Goal: Task Accomplishment & Management: Manage account settings

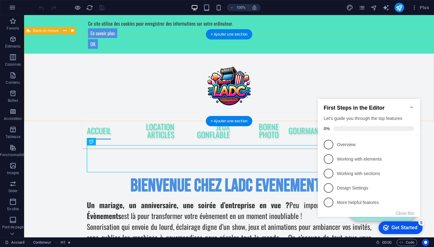
click at [411, 105] on icon "Minimize checklist" at bounding box center [411, 107] width 5 height 5
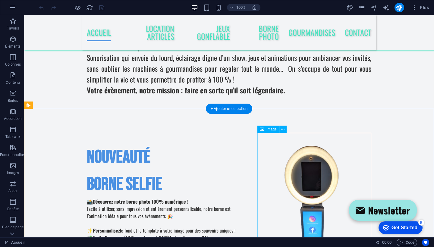
scroll to position [93, 0]
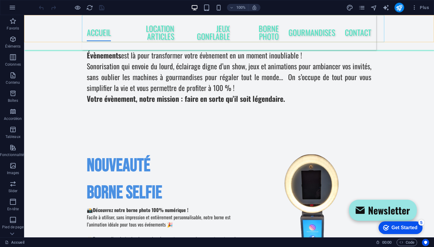
click at [151, 30] on nav "Accueil Location Articles Jeux Gonflable borne photo Gourmandises Contact" at bounding box center [229, 32] width 294 height 35
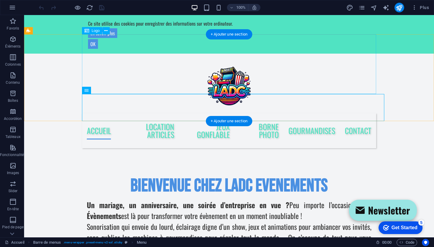
scroll to position [0, 0]
click at [143, 113] on nav "Accueil Location Articles Jeux Gonflable borne photo Gourmandises Contact" at bounding box center [229, 130] width 294 height 35
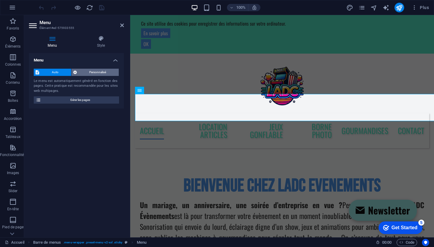
click at [92, 72] on span "Personnalisé" at bounding box center [98, 72] width 39 height 7
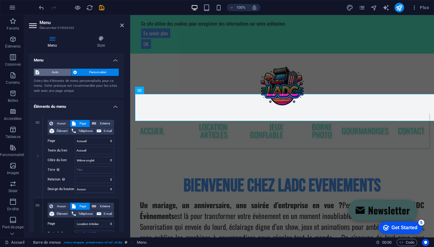
click at [58, 70] on span "Auto" at bounding box center [55, 72] width 28 height 7
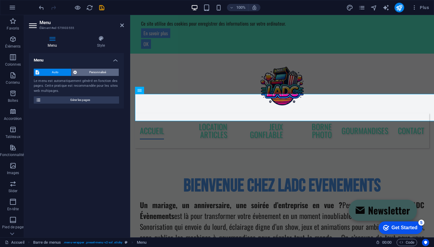
click at [86, 70] on span "Personnalisé" at bounding box center [98, 72] width 39 height 7
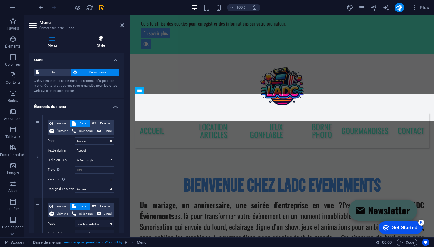
click at [102, 39] on icon at bounding box center [101, 39] width 46 height 6
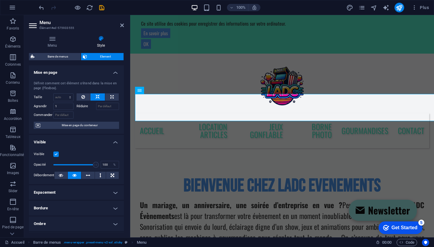
click at [59, 193] on h4 "Espacement" at bounding box center [76, 192] width 95 height 14
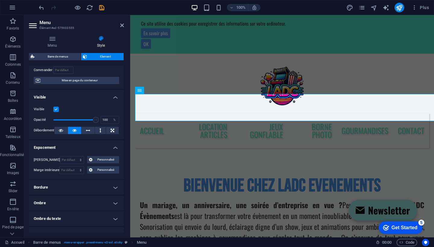
scroll to position [49, 0]
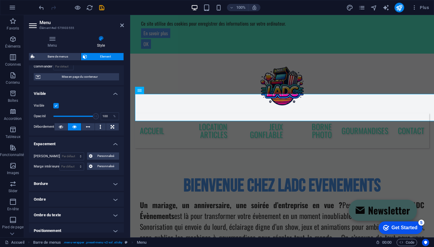
click at [60, 198] on h4 "Ombre" at bounding box center [76, 199] width 95 height 14
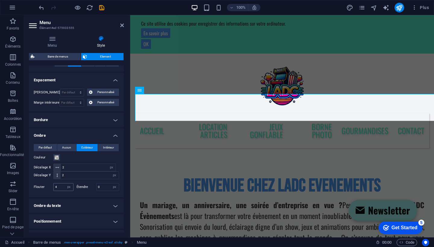
scroll to position [113, 0]
click at [58, 155] on span at bounding box center [56, 157] width 5 height 5
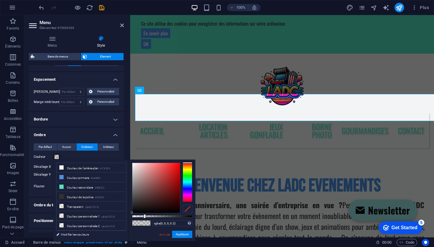
type input "rgba(6, 0, 0, 0.2)"
click at [177, 212] on div at bounding box center [156, 188] width 48 height 50
click at [184, 235] on button "Appliquer" at bounding box center [182, 234] width 20 height 7
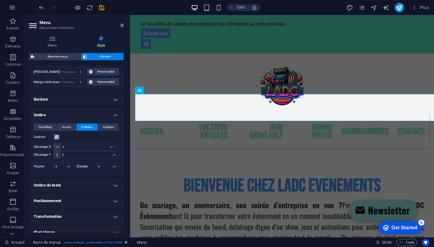
scroll to position [133, 0]
click at [114, 186] on h4 "Ombre du texte" at bounding box center [76, 184] width 95 height 14
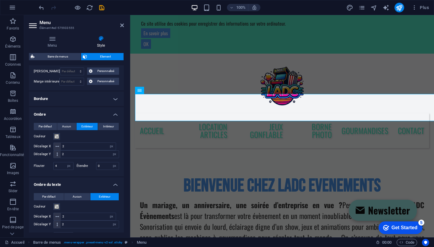
scroll to position [155, 0]
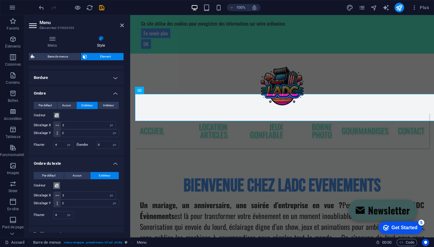
click at [57, 186] on span at bounding box center [56, 185] width 5 height 5
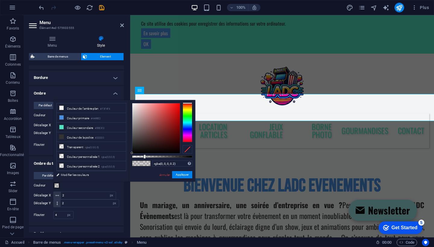
type input "rgba(3, 0, 0, 0.2)"
click at [179, 152] on div at bounding box center [156, 128] width 48 height 50
click at [186, 178] on button "Appliquer" at bounding box center [182, 174] width 20 height 7
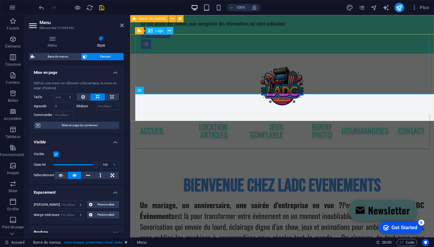
scroll to position [0, 0]
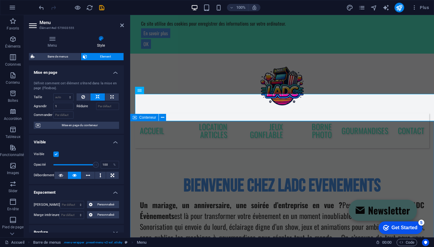
click at [171, 148] on div "Bienvenue chez ladc evenements Un mariage, un anniversaire, une soirée d’entrep…" at bounding box center [282, 218] width 304 height 140
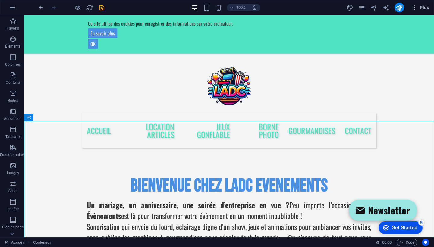
click at [413, 10] on icon "button" at bounding box center [414, 8] width 6 height 6
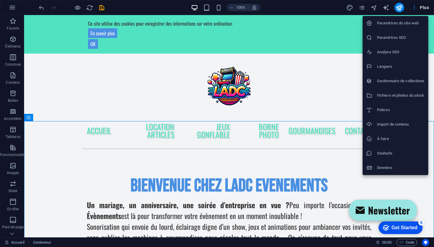
click at [399, 29] on li "Paramètres du site web" at bounding box center [395, 23] width 66 height 14
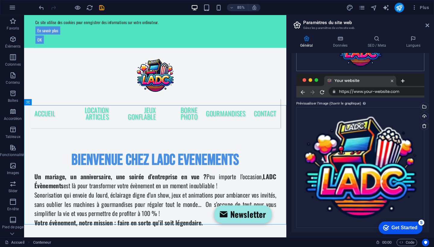
scroll to position [117, 0]
click at [343, 42] on h4 "Données" at bounding box center [341, 42] width 35 height 13
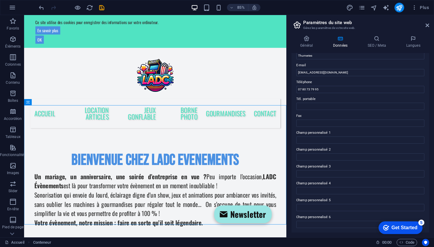
scroll to position [109, 0]
click at [306, 42] on h4 "Général" at bounding box center [307, 42] width 33 height 13
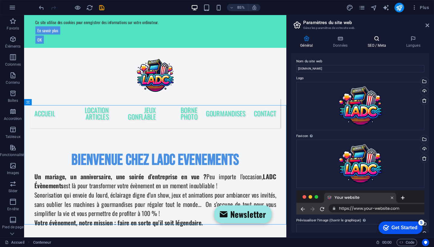
scroll to position [0, 0]
click at [349, 10] on icon "design" at bounding box center [349, 7] width 7 height 7
select select "700"
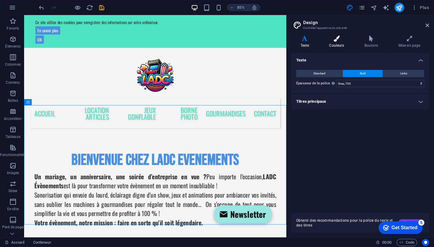
click at [338, 42] on h4 "Couleurs" at bounding box center [337, 42] width 35 height 13
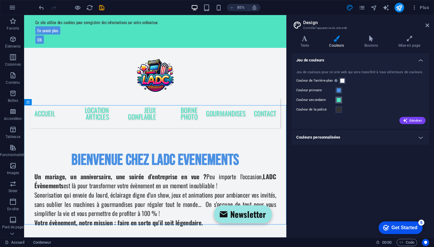
click at [340, 98] on span at bounding box center [338, 100] width 5 height 5
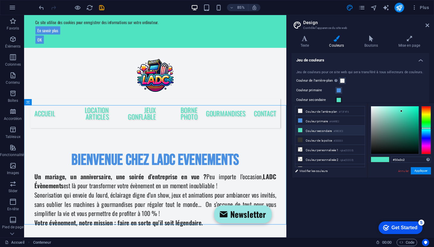
click at [299, 130] on icon at bounding box center [300, 130] width 4 height 4
click at [426, 114] on div at bounding box center [426, 130] width 10 height 48
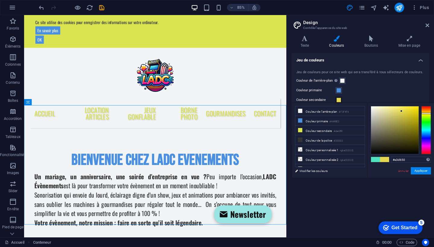
click at [427, 113] on div at bounding box center [426, 130] width 10 height 48
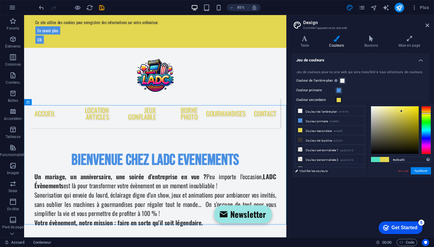
click at [426, 112] on div at bounding box center [426, 130] width 10 height 48
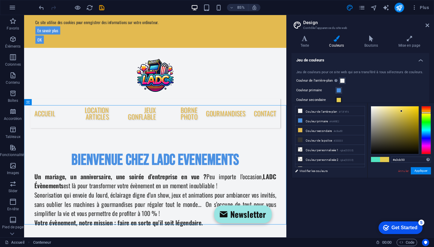
click at [426, 113] on div at bounding box center [426, 130] width 10 height 48
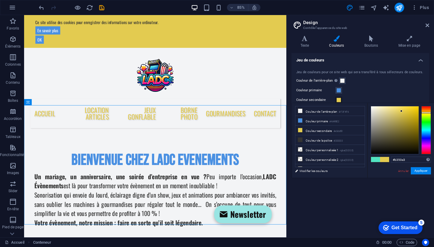
click at [426, 143] on div at bounding box center [426, 130] width 10 height 48
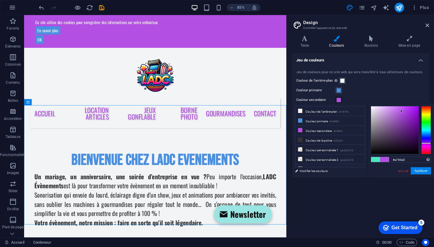
click at [426, 143] on div at bounding box center [426, 144] width 10 height 2
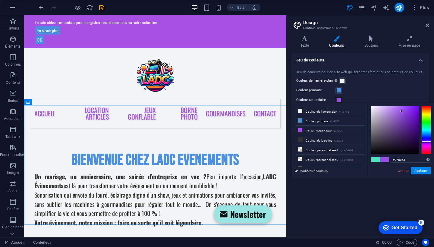
click at [427, 142] on div at bounding box center [426, 130] width 10 height 48
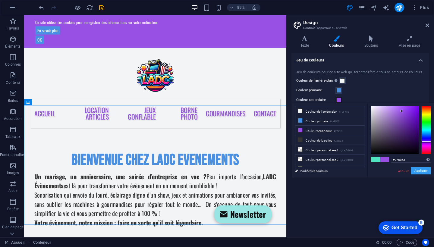
click at [424, 174] on button "Appliquer" at bounding box center [421, 170] width 20 height 7
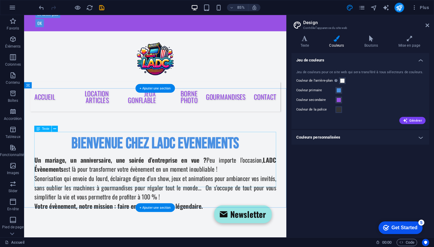
scroll to position [18, 0]
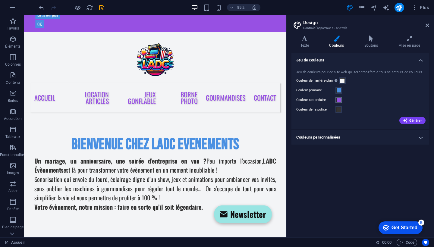
click at [339, 102] on span at bounding box center [338, 100] width 5 height 5
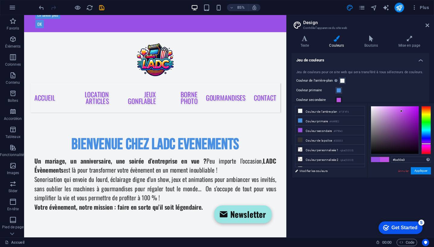
click at [425, 144] on div at bounding box center [426, 130] width 10 height 48
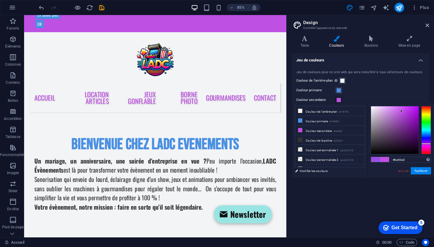
click at [425, 144] on div at bounding box center [426, 144] width 10 height 2
type input "#b850e3"
click at [425, 143] on div at bounding box center [426, 144] width 10 height 2
click at [424, 174] on button "Appliquer" at bounding box center [421, 170] width 20 height 7
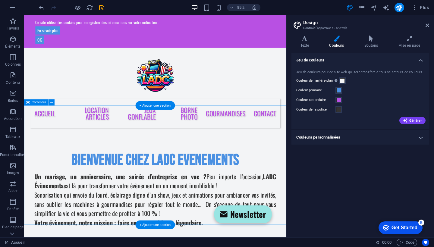
scroll to position [0, 0]
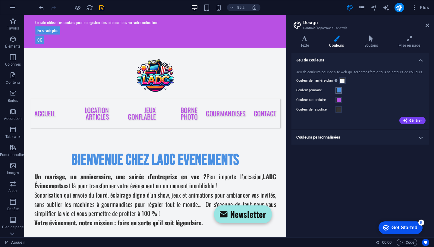
click at [337, 91] on span at bounding box center [338, 90] width 5 height 5
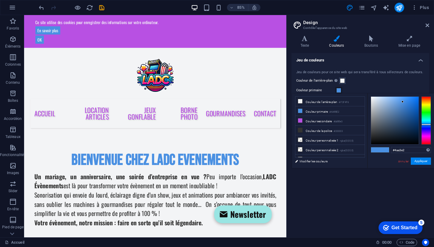
click at [430, 124] on div at bounding box center [426, 120] width 10 height 48
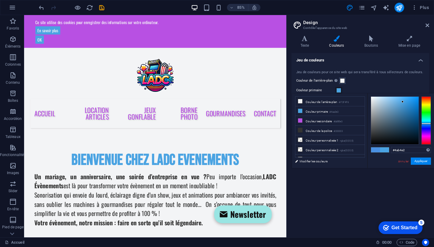
click at [429, 123] on div at bounding box center [426, 120] width 10 height 48
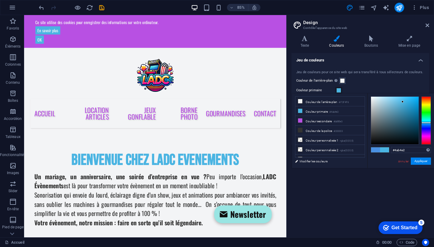
type input "#4ad1e2"
click at [429, 121] on div at bounding box center [426, 120] width 10 height 48
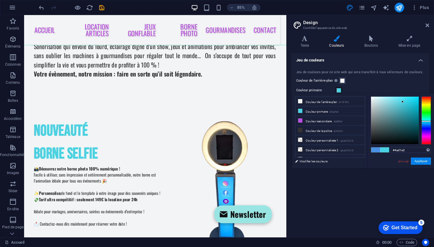
scroll to position [107, 1]
click at [422, 161] on button "Appliquer" at bounding box center [421, 161] width 20 height 7
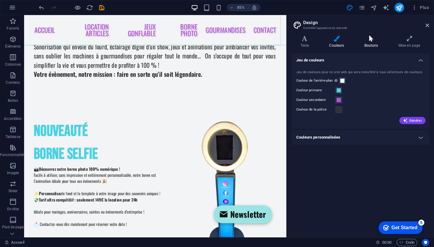
click at [369, 38] on icon at bounding box center [371, 39] width 32 height 6
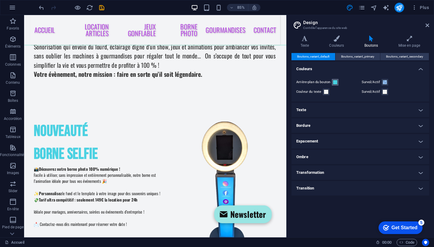
click at [335, 83] on span at bounding box center [335, 82] width 5 height 5
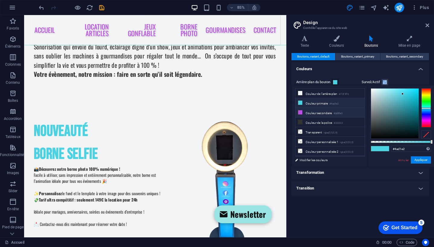
click at [313, 112] on li "Couleur secondaire #b850e3" at bounding box center [329, 113] width 69 height 10
type input "#b850e3"
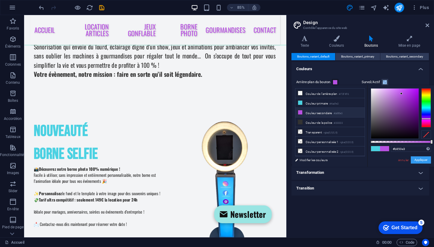
click at [418, 161] on button "Appliquer" at bounding box center [421, 159] width 20 height 7
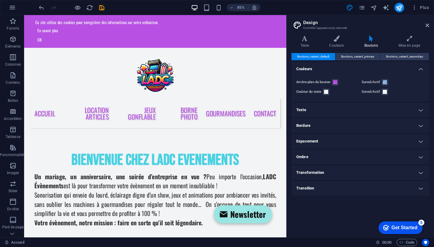
scroll to position [0, 0]
click at [416, 41] on icon at bounding box center [409, 39] width 40 height 6
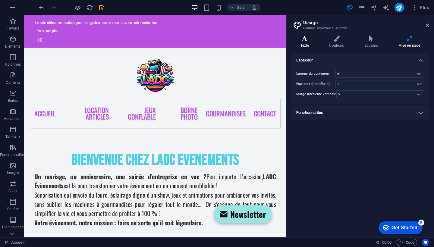
click at [312, 39] on icon at bounding box center [304, 39] width 27 height 6
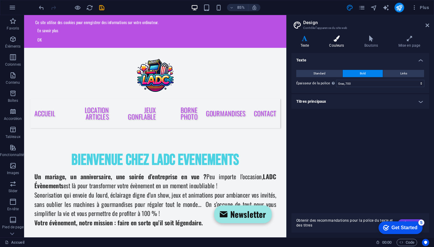
click at [352, 36] on icon at bounding box center [336, 39] width 33 height 6
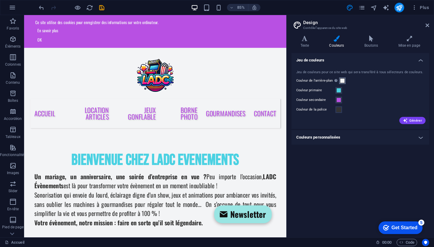
click at [343, 82] on span at bounding box center [342, 80] width 5 height 5
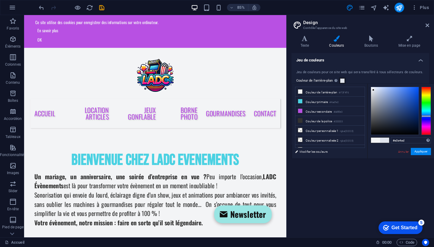
click at [373, 90] on div at bounding box center [395, 111] width 48 height 48
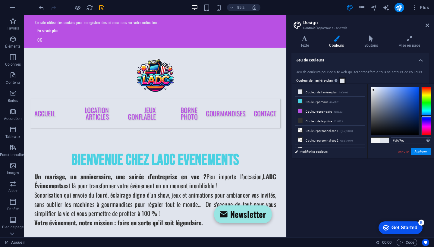
click at [426, 114] on div at bounding box center [426, 111] width 10 height 48
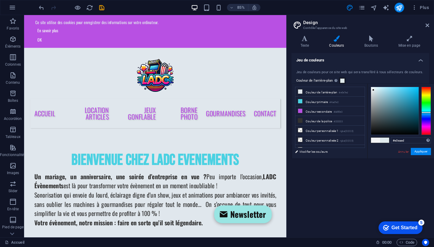
click at [426, 112] on div at bounding box center [426, 111] width 10 height 48
click at [396, 91] on div at bounding box center [395, 111] width 48 height 48
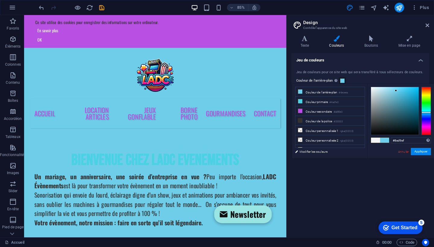
click at [390, 90] on div at bounding box center [395, 111] width 48 height 48
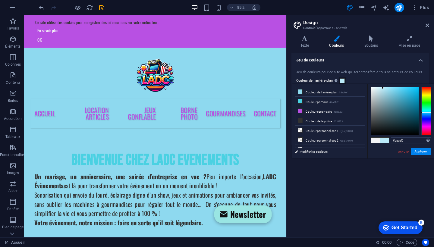
click at [383, 88] on div at bounding box center [395, 111] width 48 height 48
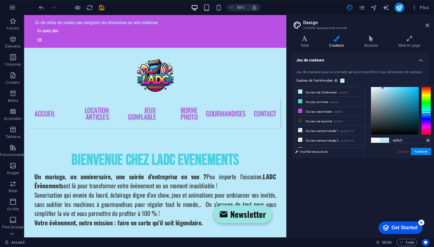
click at [375, 88] on div at bounding box center [395, 111] width 48 height 48
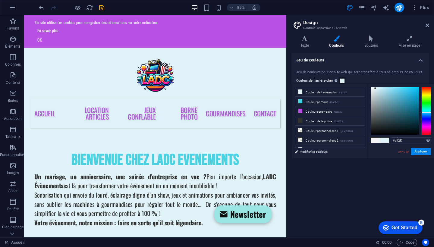
type input "#f9fbfc"
click at [371, 87] on div at bounding box center [395, 111] width 48 height 48
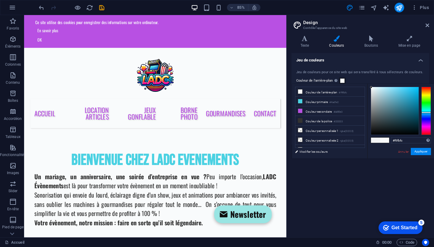
click at [422, 155] on div "Annuler Appliquer" at bounding box center [413, 152] width 33 height 8
click at [422, 153] on button "Appliquer" at bounding box center [421, 151] width 20 height 7
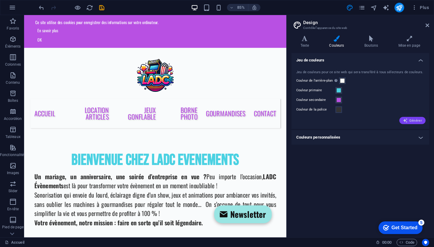
click at [415, 120] on span "Générer" at bounding box center [412, 120] width 19 height 5
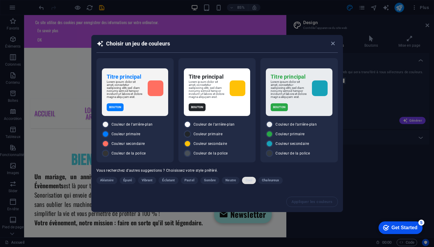
click at [246, 181] on span "Cool" at bounding box center [249, 180] width 7 height 7
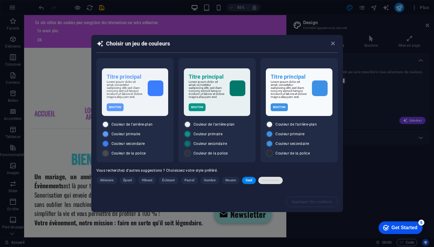
click at [266, 183] on span "Chaleureux" at bounding box center [270, 180] width 17 height 7
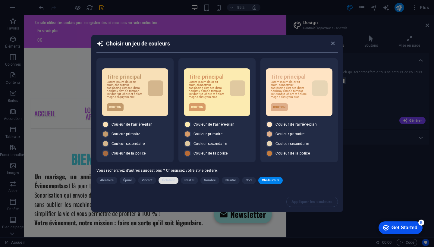
click at [175, 182] on button "Éclatant" at bounding box center [168, 180] width 20 height 7
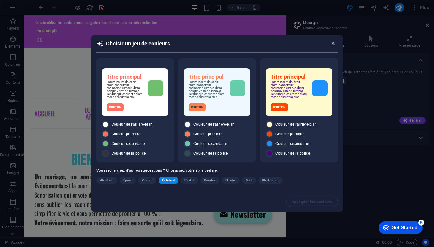
click at [333, 43] on icon "button" at bounding box center [332, 43] width 7 height 7
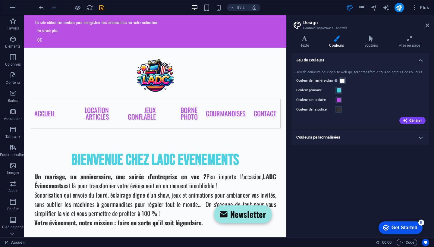
click at [393, 233] on div "checkmark Get Started 5" at bounding box center [400, 227] width 44 height 13
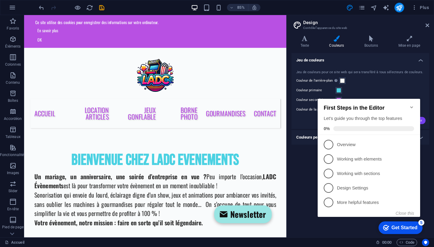
click at [393, 233] on div "checkmark Get Started 5" at bounding box center [400, 227] width 44 height 13
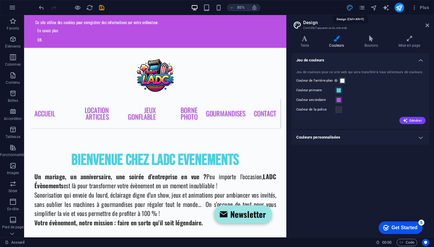
click at [348, 10] on icon "design" at bounding box center [349, 7] width 7 height 7
click at [428, 25] on icon at bounding box center [427, 25] width 4 height 5
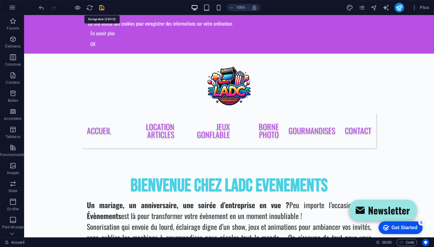
click at [104, 7] on icon "save" at bounding box center [101, 7] width 7 height 7
click at [402, 10] on icon "publish" at bounding box center [399, 7] width 7 height 7
